Goal: Transaction & Acquisition: Book appointment/travel/reservation

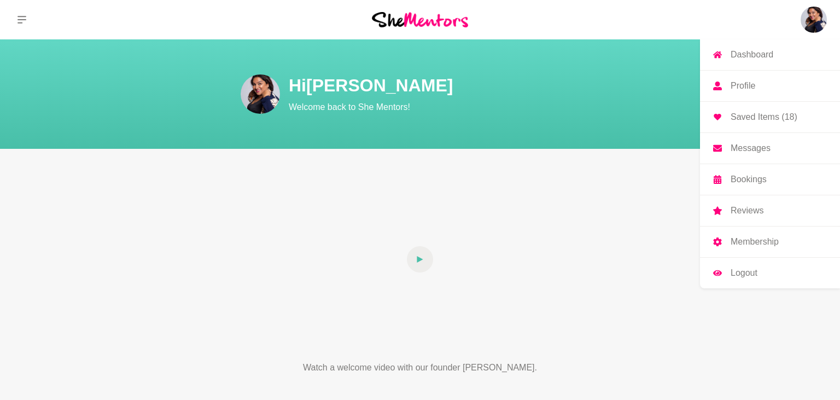
click at [756, 152] on p "Messages" at bounding box center [751, 148] width 40 height 9
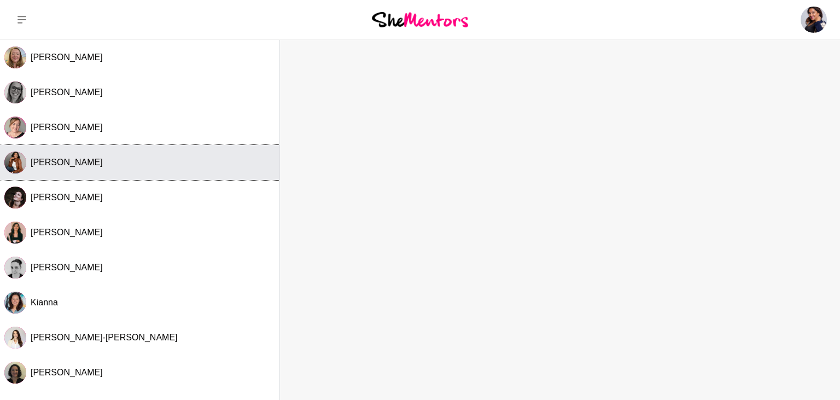
click at [54, 165] on span "[PERSON_NAME]" at bounding box center [67, 162] width 72 height 9
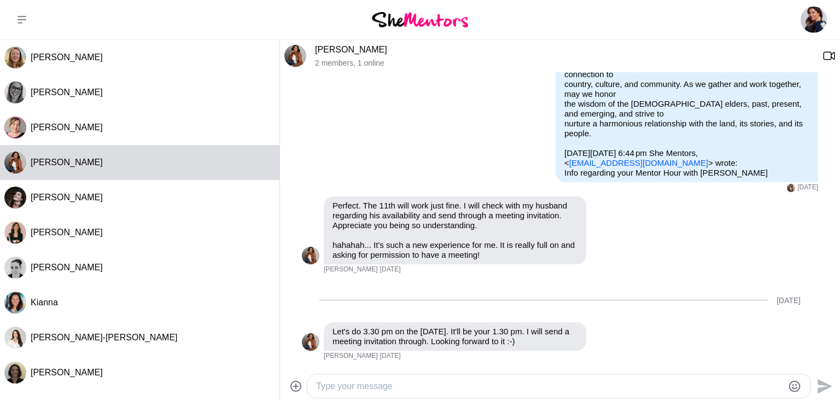
scroll to position [594, 0]
click at [366, 384] on textarea "Type your message" at bounding box center [549, 386] width 467 height 13
type textarea "h"
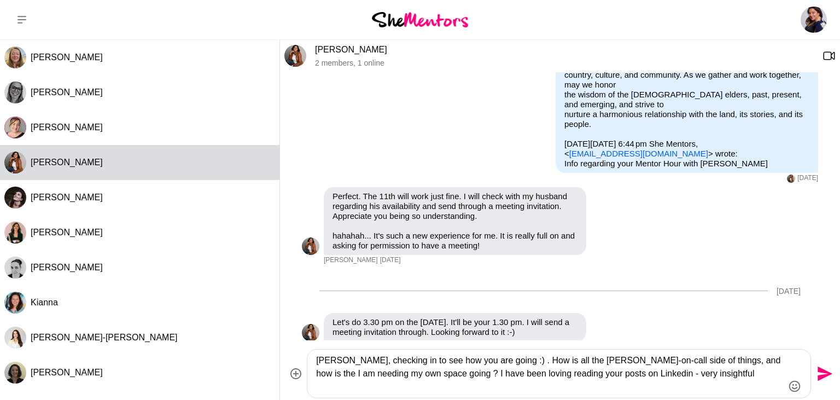
type textarea "[PERSON_NAME], checking in to see how you are going :) . How is all the [PERSON…"
click at [823, 373] on icon "Send" at bounding box center [824, 374] width 18 height 18
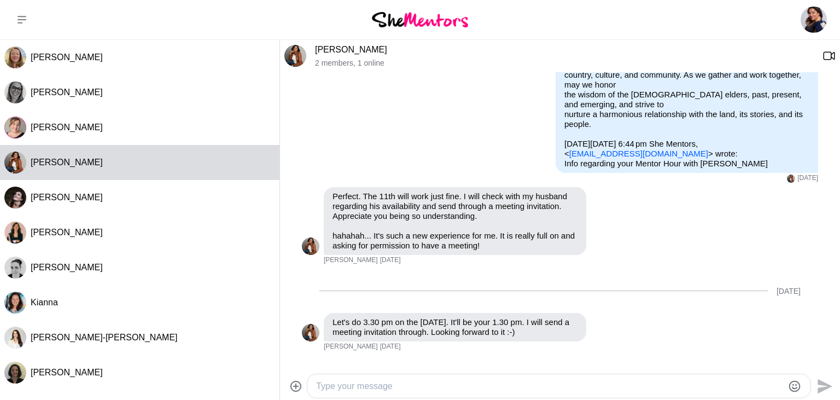
scroll to position [700, 0]
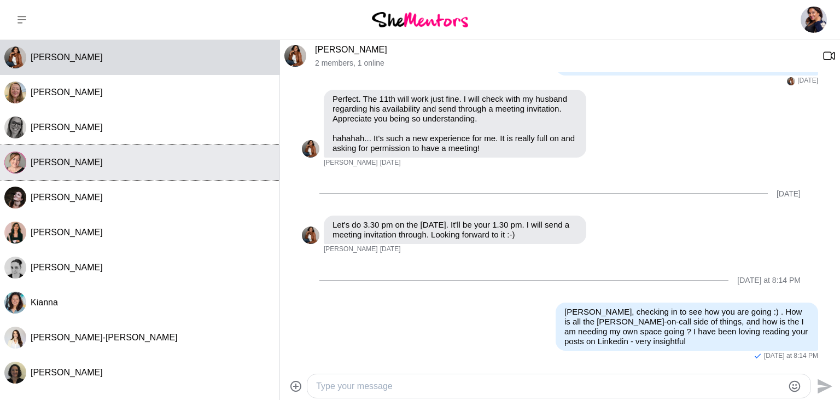
click at [44, 168] on button "[PERSON_NAME]" at bounding box center [140, 162] width 280 height 35
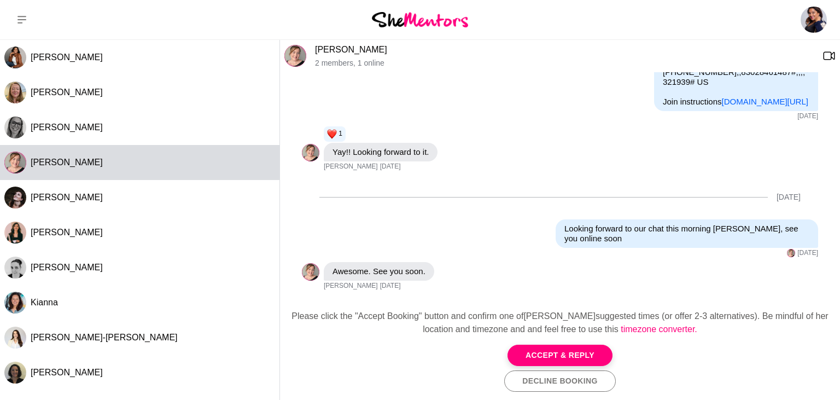
scroll to position [763, 0]
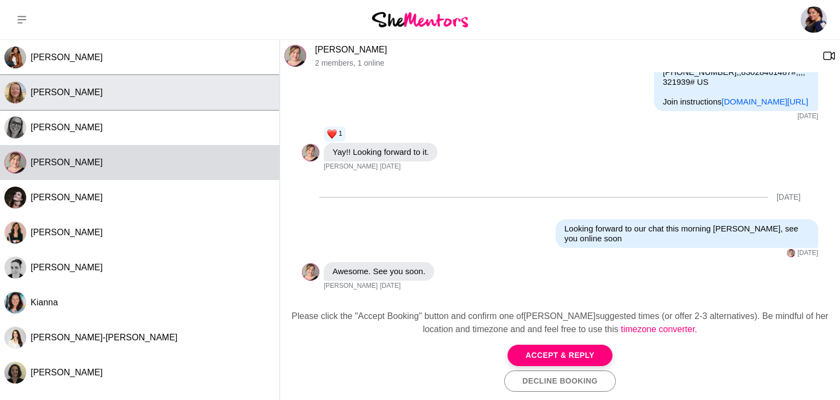
click at [73, 92] on span "[PERSON_NAME]" at bounding box center [67, 92] width 72 height 9
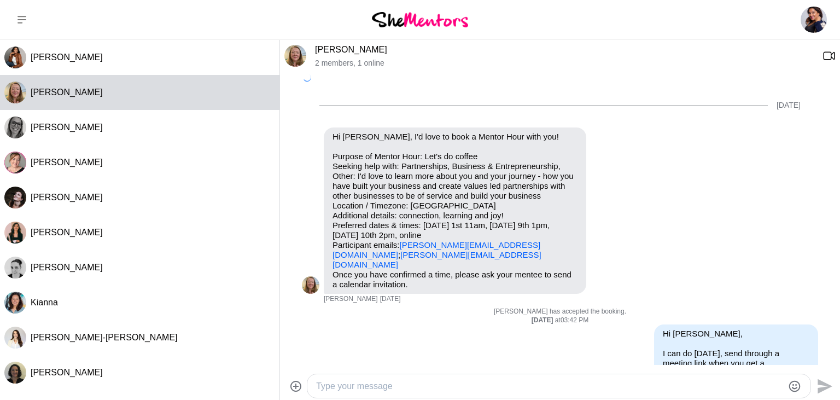
scroll to position [1001, 0]
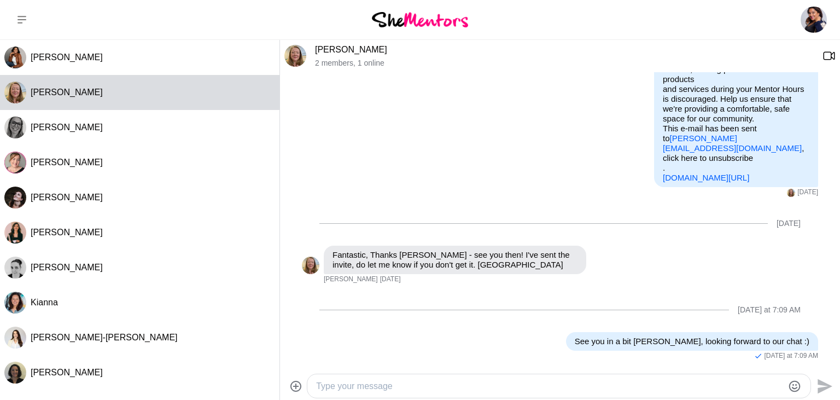
click at [405, 385] on textarea "Type your message" at bounding box center [549, 386] width 467 height 13
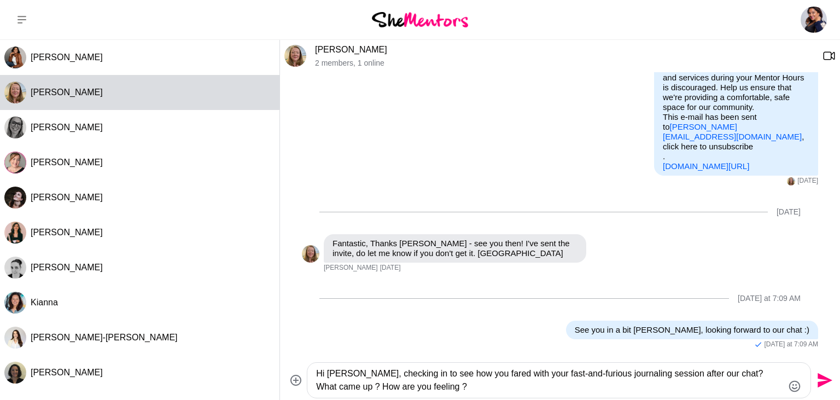
type textarea "Hi [PERSON_NAME], checking in to see how you fared with your fast-and-furious j…"
click at [821, 384] on icon "Send" at bounding box center [825, 380] width 15 height 15
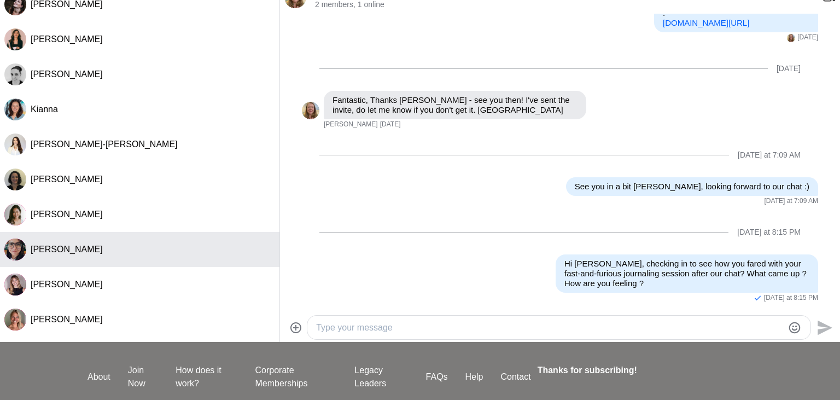
scroll to position [144, 0]
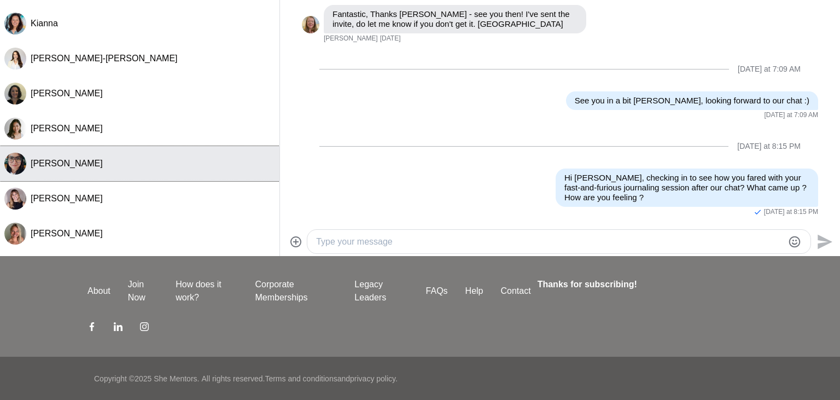
click at [28, 168] on button "[PERSON_NAME]" at bounding box center [140, 163] width 280 height 35
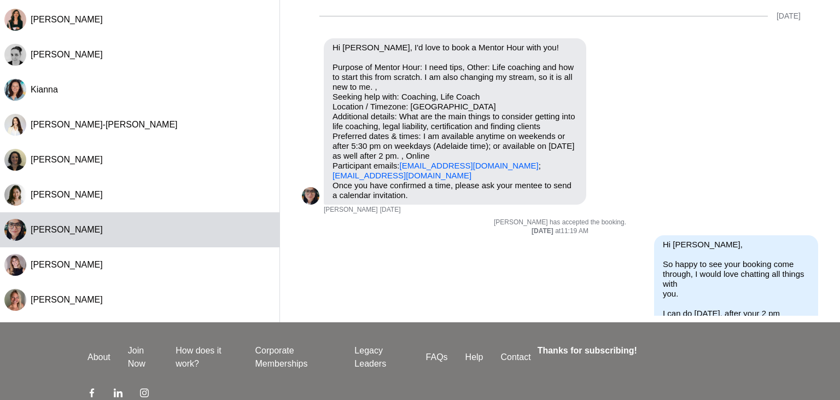
scroll to position [0, 0]
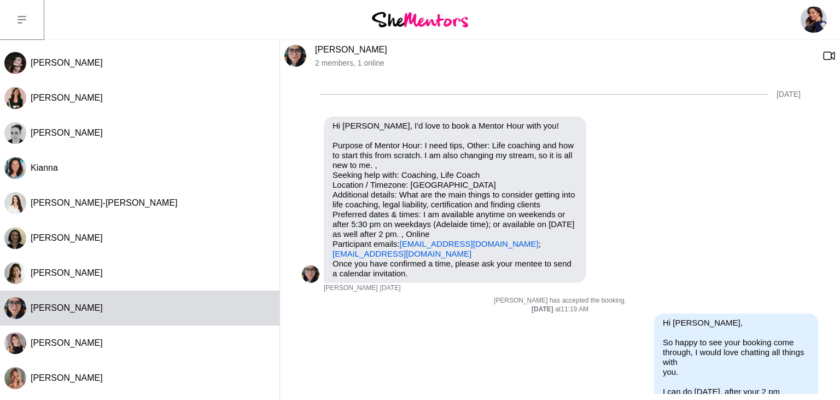
click at [19, 18] on icon at bounding box center [22, 19] width 9 height 9
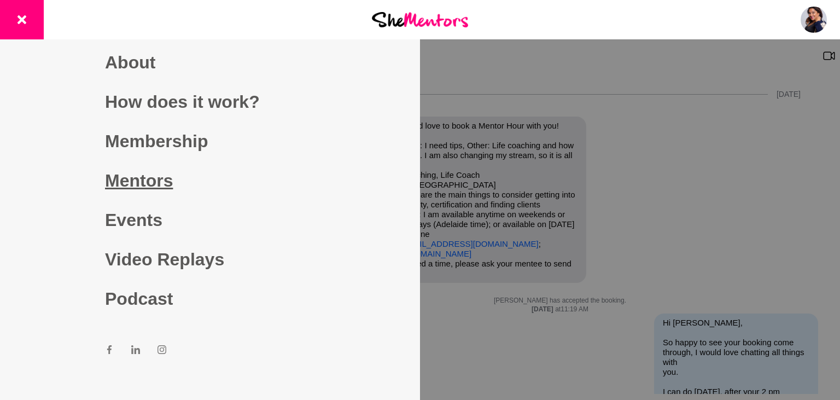
click at [143, 187] on link "Mentors" at bounding box center [210, 180] width 210 height 39
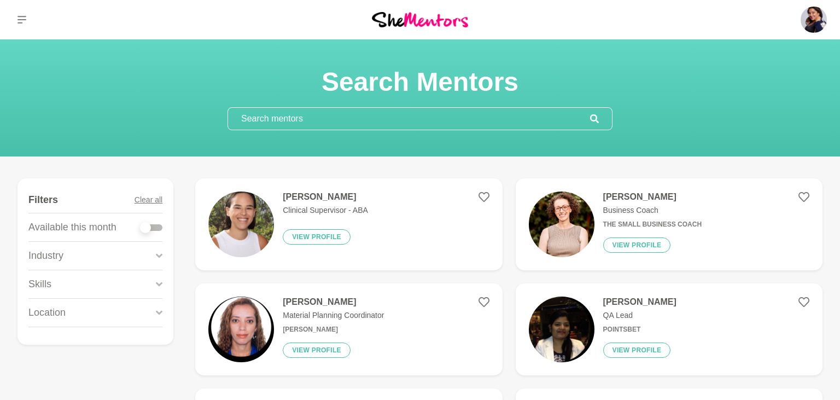
click at [282, 116] on input "text" at bounding box center [409, 119] width 362 height 22
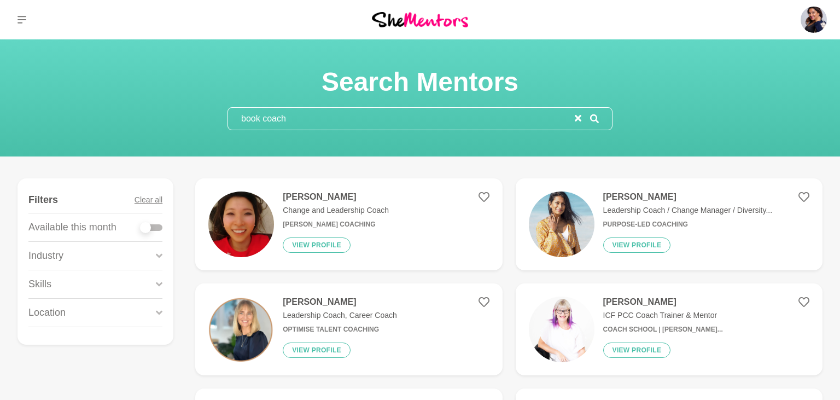
type input "book coach"
click at [578, 116] on icon "reset" at bounding box center [578, 118] width 7 height 7
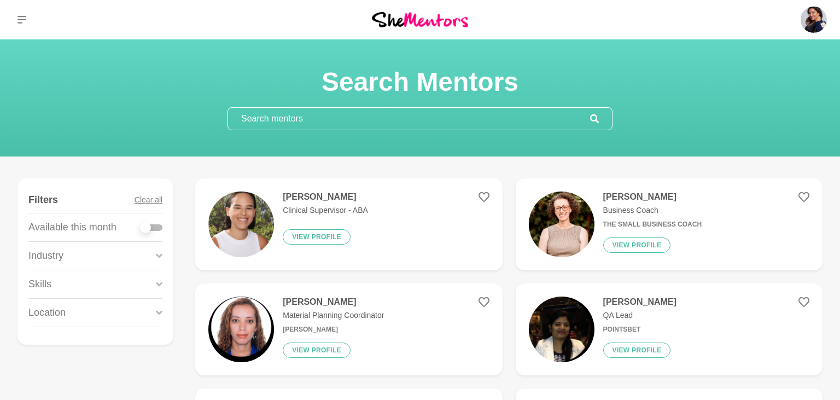
click at [160, 283] on icon at bounding box center [159, 284] width 7 height 4
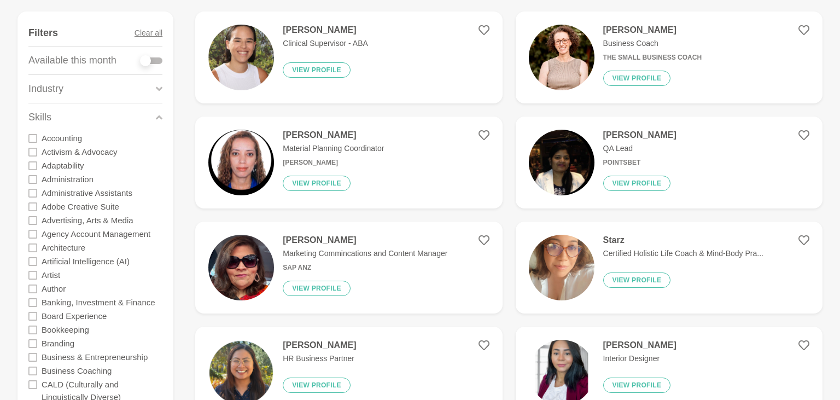
scroll to position [231, 0]
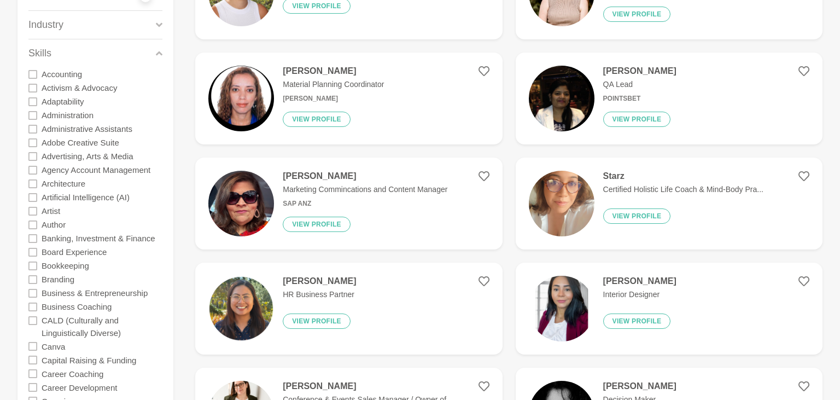
click at [34, 222] on icon at bounding box center [32, 225] width 9 height 9
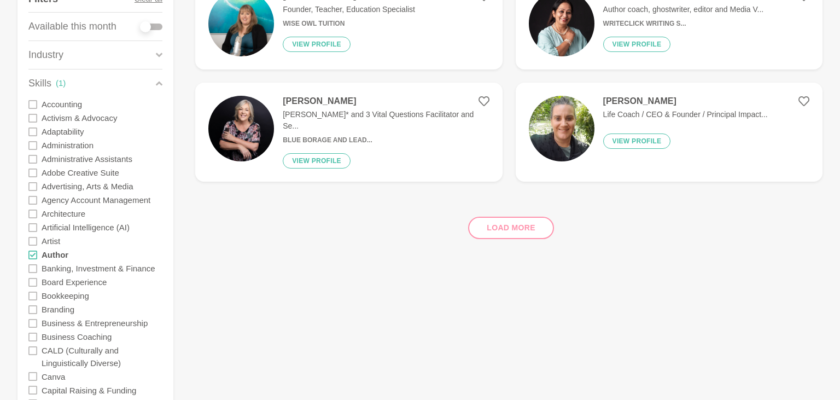
scroll to position [115, 0]
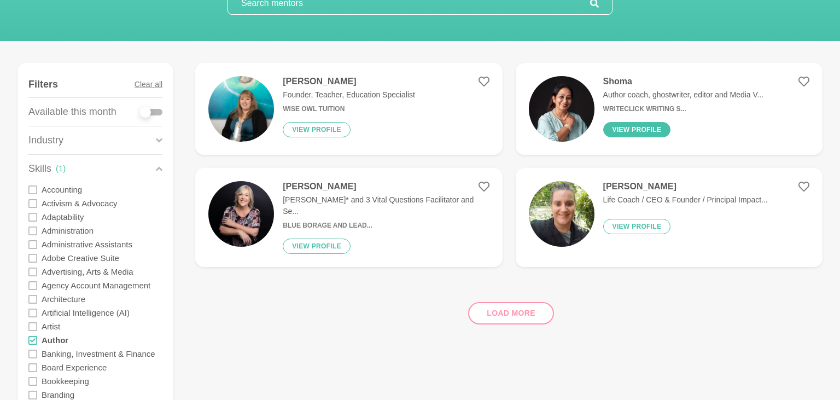
click at [623, 132] on button "View profile" at bounding box center [638, 129] width 68 height 15
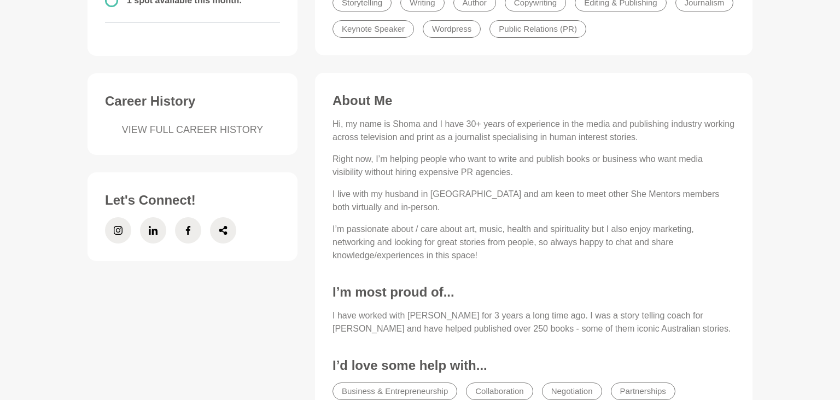
scroll to position [173, 0]
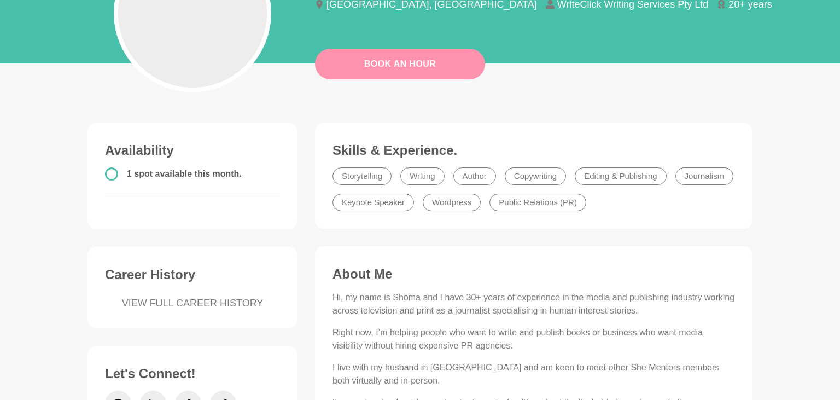
click at [386, 63] on link "Book An Hour" at bounding box center [400, 64] width 170 height 31
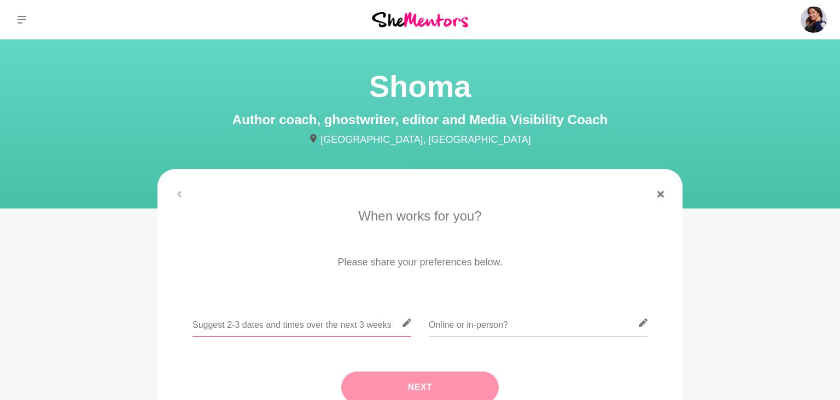
click at [250, 327] on input "text" at bounding box center [302, 323] width 219 height 27
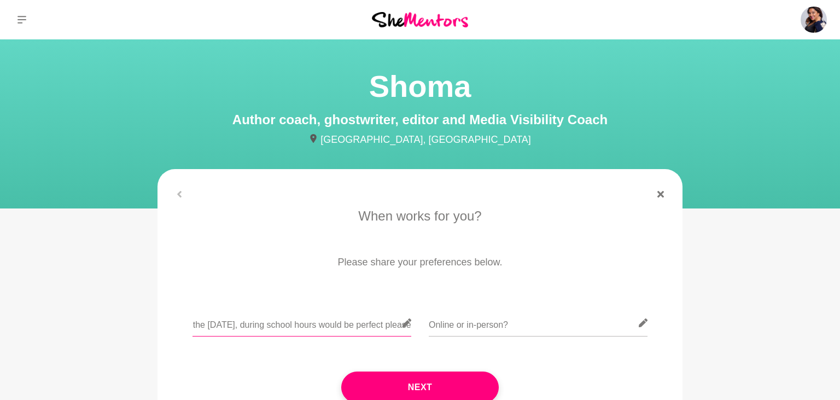
scroll to position [0, 88]
type input "Any day after the [DATE], during school hours would be perfect please"
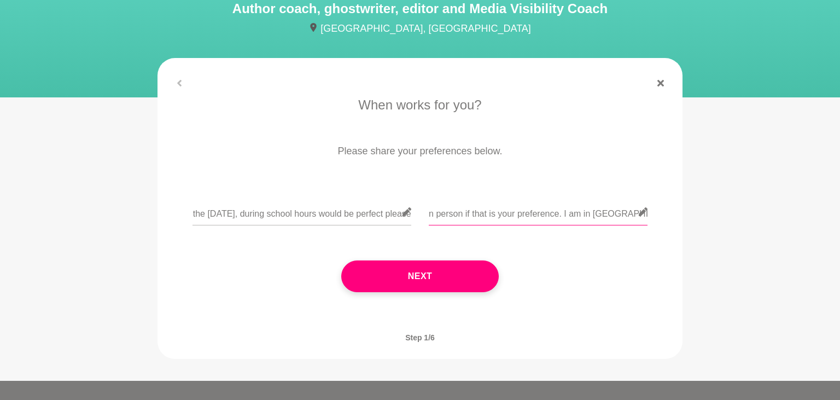
scroll to position [115, 0]
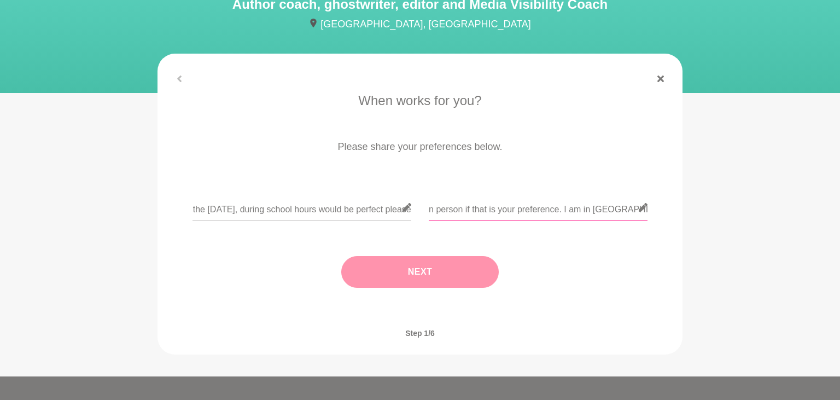
type input "online is prefered, happy to meet in person if that is your preference. I am in…"
click at [426, 268] on button "Next" at bounding box center [420, 272] width 158 height 32
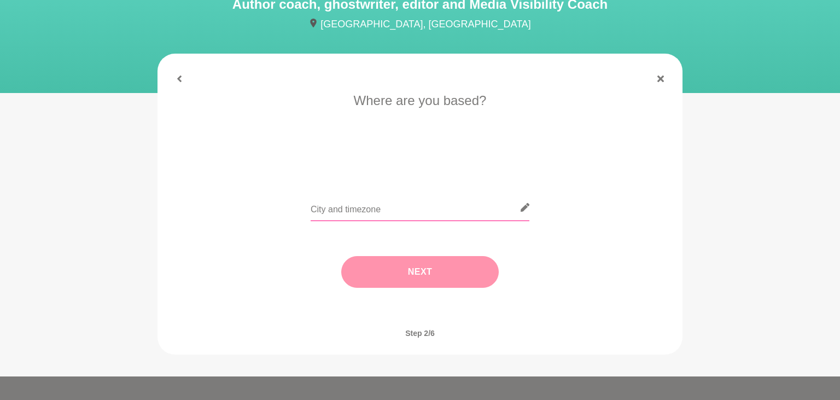
click at [358, 211] on input "text" at bounding box center [420, 207] width 219 height 27
type input "[GEOGRAPHIC_DATA], AWST"
click at [413, 270] on button "Next" at bounding box center [420, 272] width 158 height 32
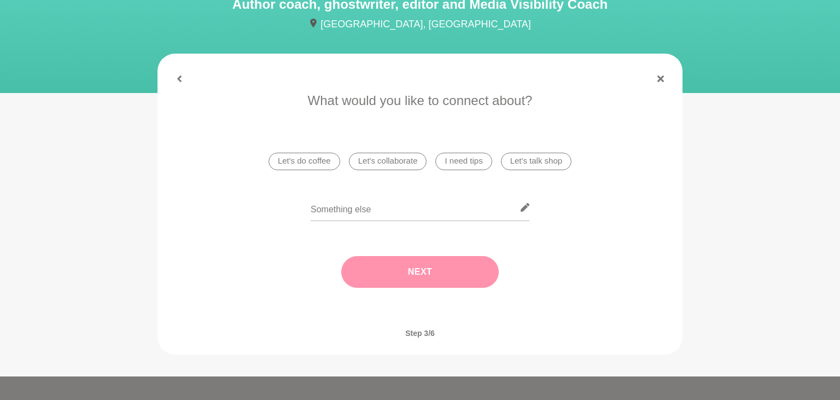
click at [474, 159] on li "I need tips" at bounding box center [464, 162] width 56 height 18
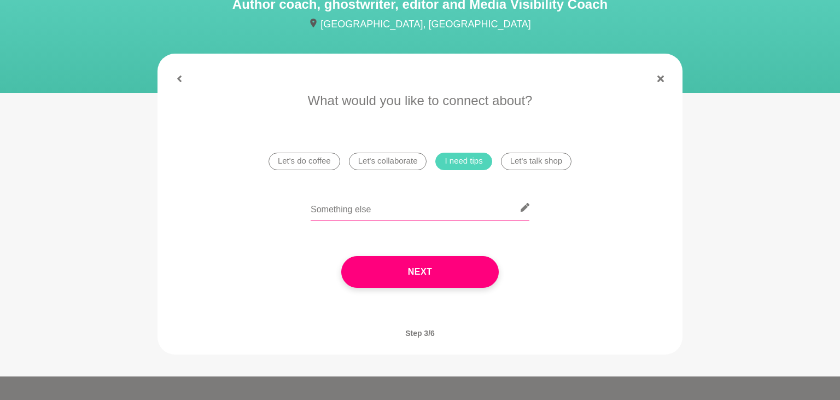
click at [368, 213] on input "text" at bounding box center [420, 207] width 219 height 27
type input "Am thinking of increasing my own visibility, write a book etc. - would love you…"
click at [544, 161] on li "Let's talk shop" at bounding box center [536, 162] width 71 height 18
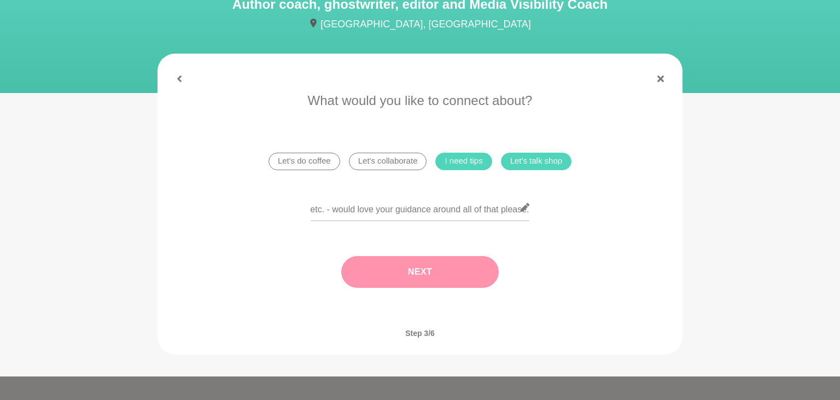
click at [422, 276] on button "Next" at bounding box center [420, 272] width 158 height 32
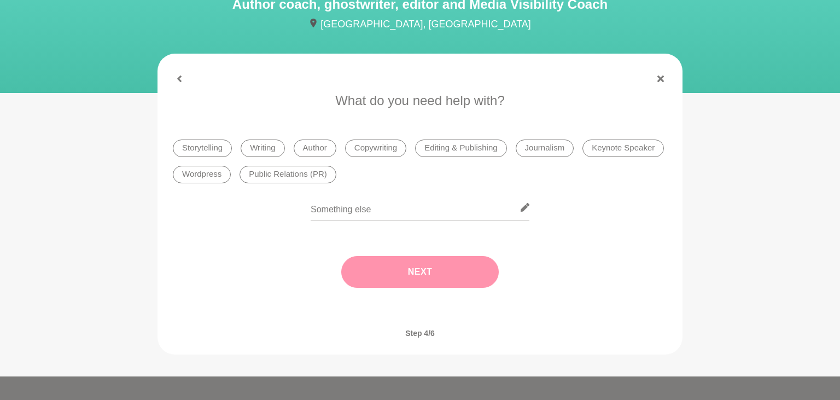
click at [207, 148] on li "Storytelling" at bounding box center [202, 149] width 59 height 18
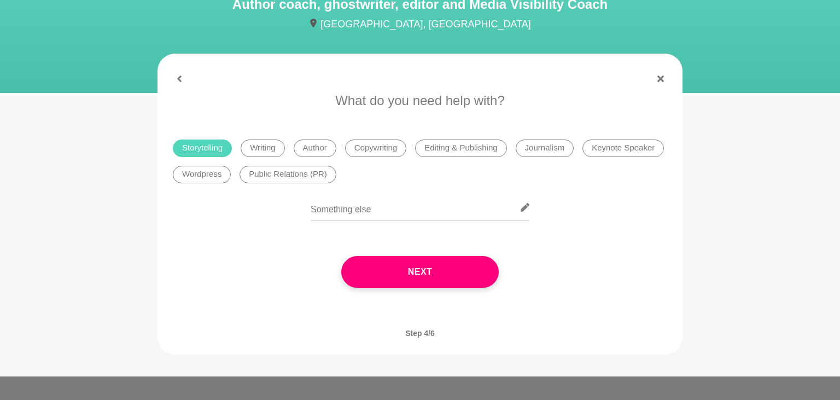
click at [257, 148] on li "Writing" at bounding box center [263, 149] width 44 height 18
click at [317, 147] on li "Author" at bounding box center [315, 149] width 43 height 18
click at [299, 175] on li "Public Relations (PR)" at bounding box center [288, 175] width 97 height 18
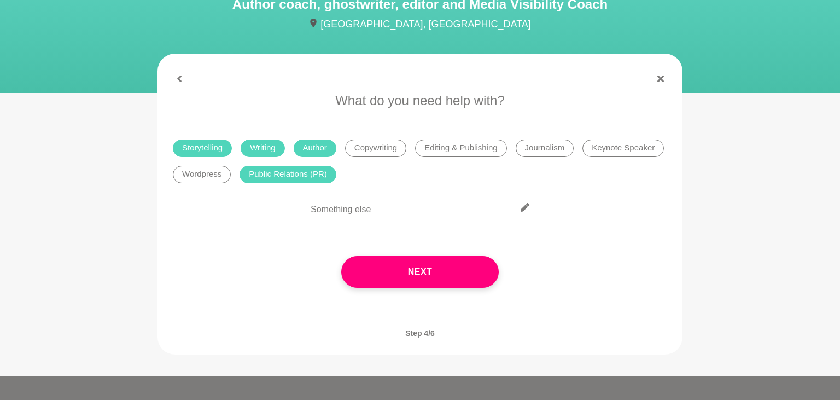
click at [611, 146] on li "Keynote Speaker" at bounding box center [624, 149] width 82 height 18
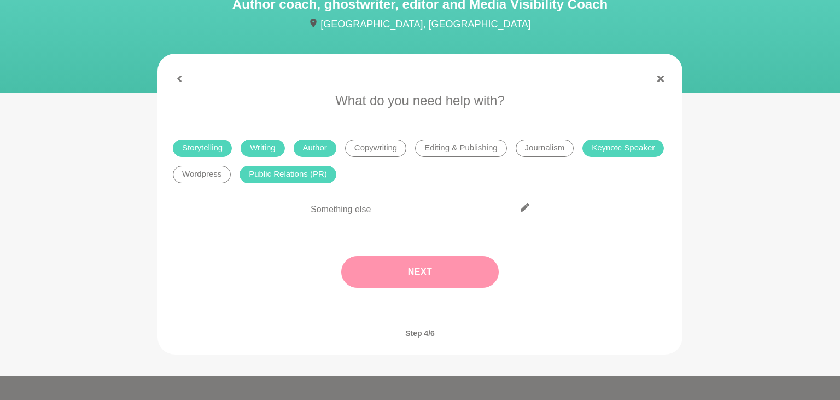
click at [431, 274] on button "Next" at bounding box center [420, 272] width 158 height 32
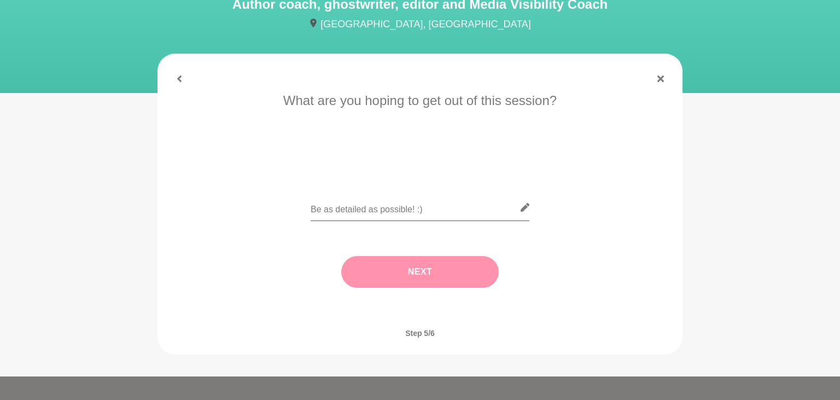
click at [398, 211] on input "text" at bounding box center [420, 207] width 219 height 27
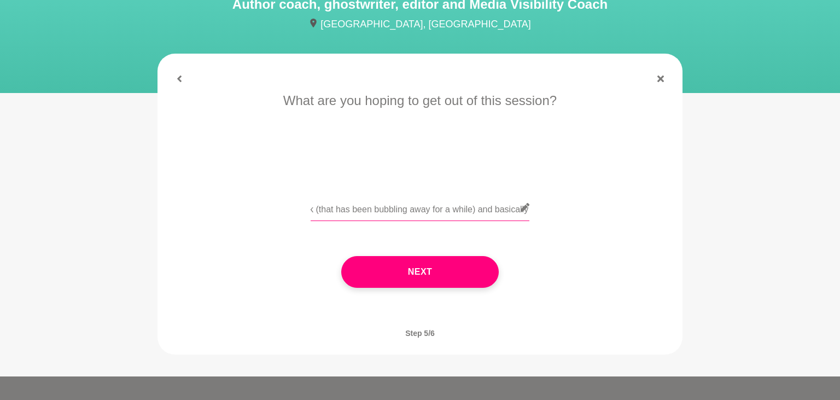
scroll to position [0, 511]
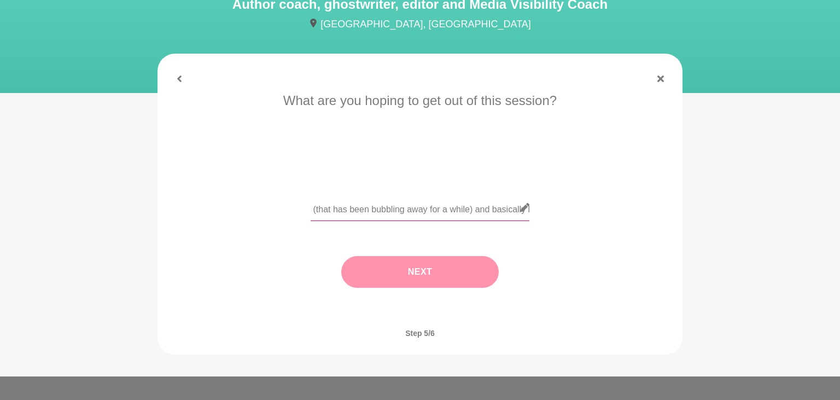
type input "I am hoping to learn from your experience as to how I can increase my own media…"
click at [424, 275] on button "Next" at bounding box center [420, 272] width 158 height 32
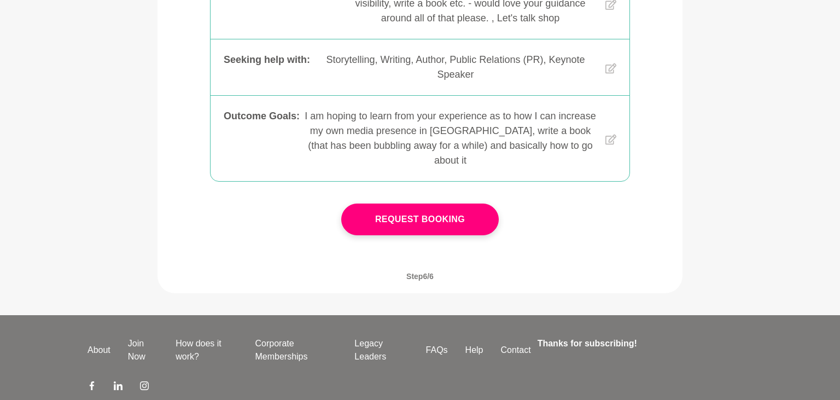
scroll to position [447, 0]
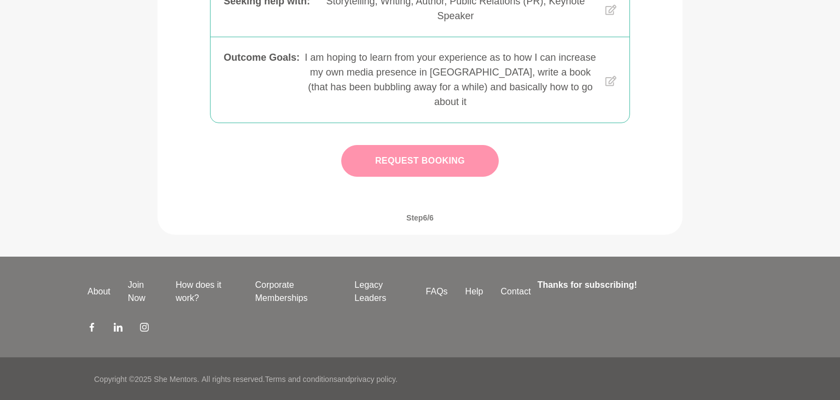
click at [442, 160] on button "Request Booking" at bounding box center [420, 161] width 158 height 32
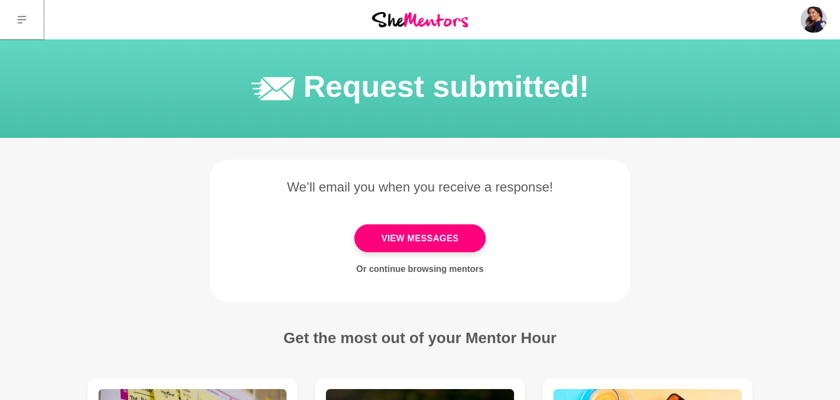
click at [21, 16] on icon at bounding box center [22, 20] width 9 height 8
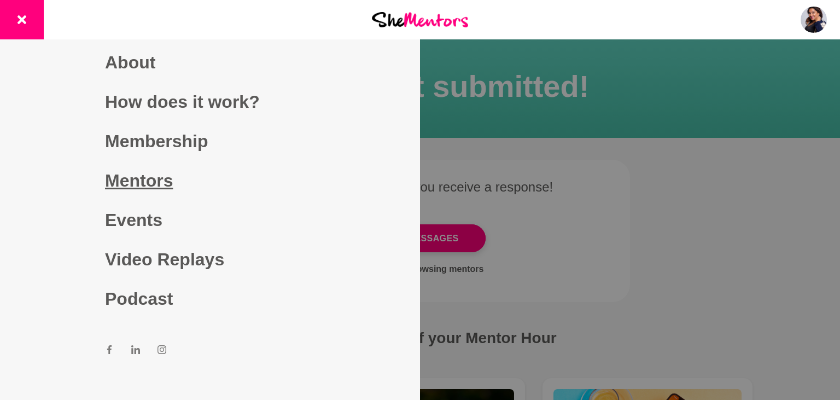
click at [141, 185] on link "Mentors" at bounding box center [210, 180] width 210 height 39
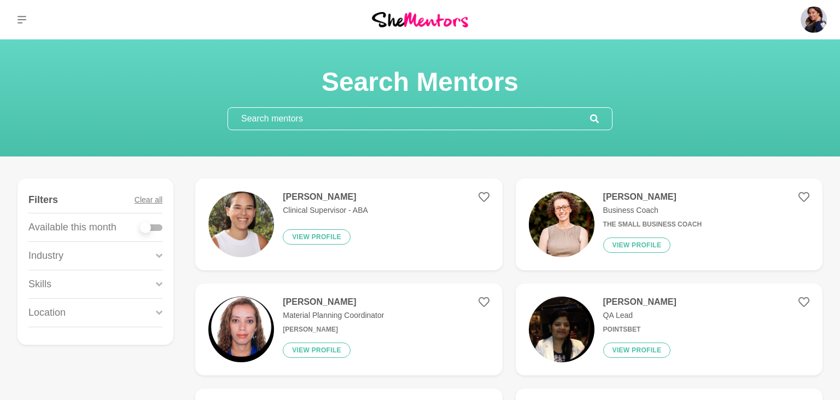
click at [159, 283] on icon at bounding box center [159, 284] width 7 height 4
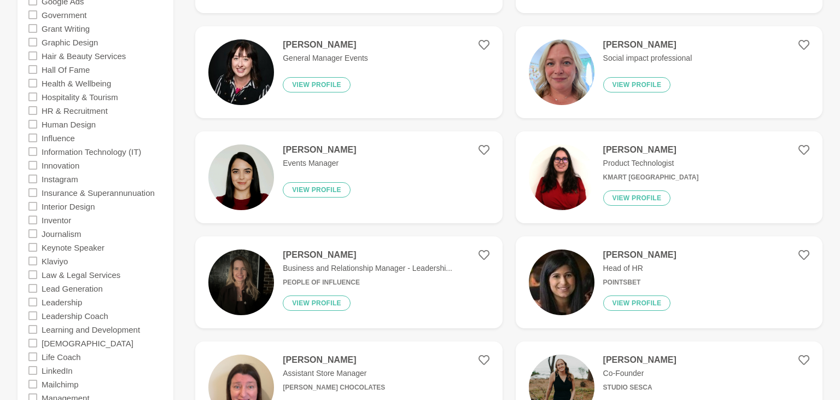
scroll to position [1213, 0]
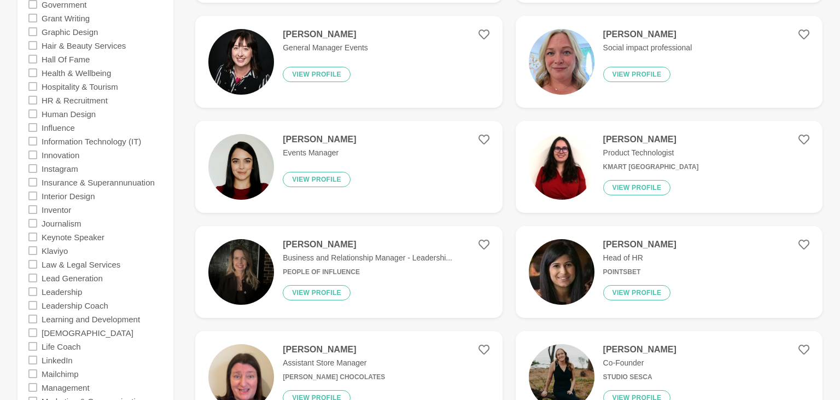
click at [34, 236] on icon at bounding box center [32, 237] width 9 height 9
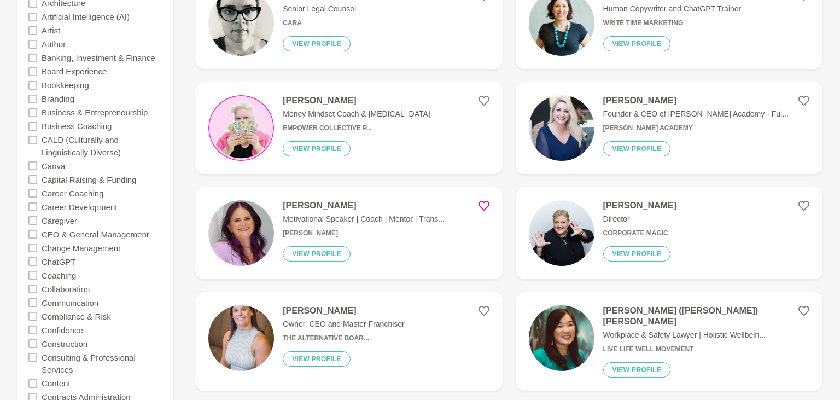
scroll to position [462, 0]
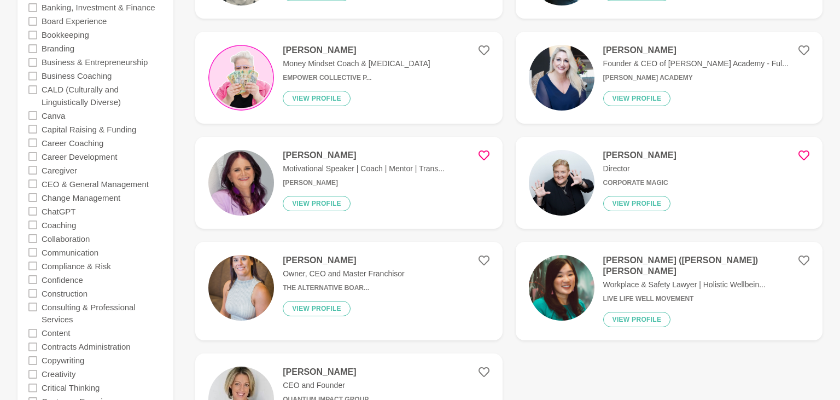
click at [802, 155] on icon at bounding box center [804, 155] width 11 height 11
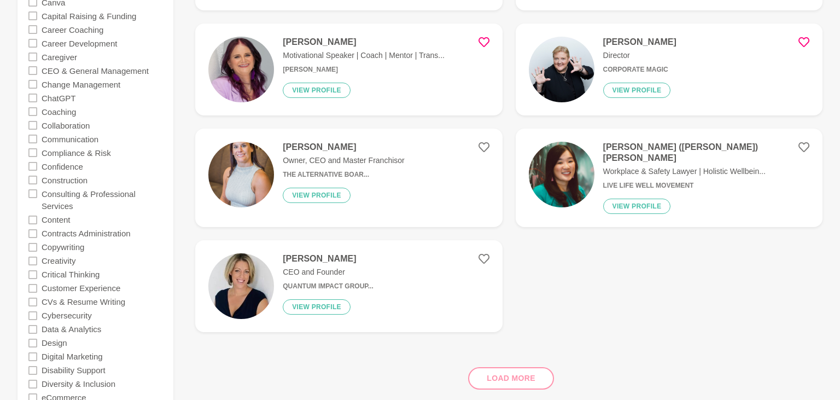
scroll to position [578, 0]
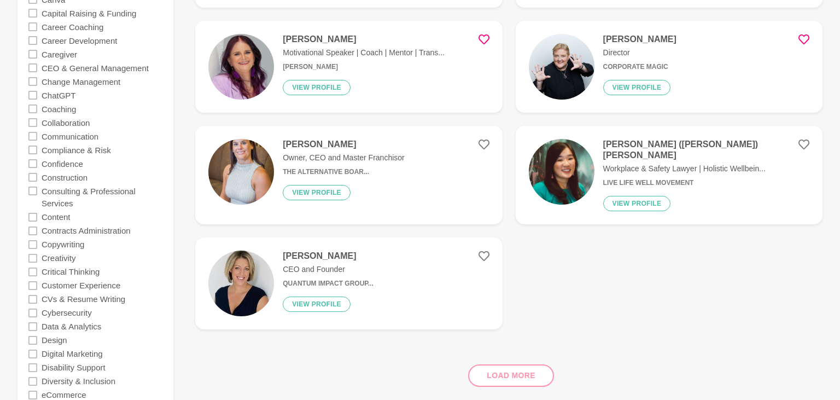
click at [808, 138] on figure "[PERSON_NAME] ([PERSON_NAME]) [PERSON_NAME] Workplace & Safety Lawyer | Holisti…" at bounding box center [669, 175] width 307 height 98
